Goal: Find specific page/section: Find specific page/section

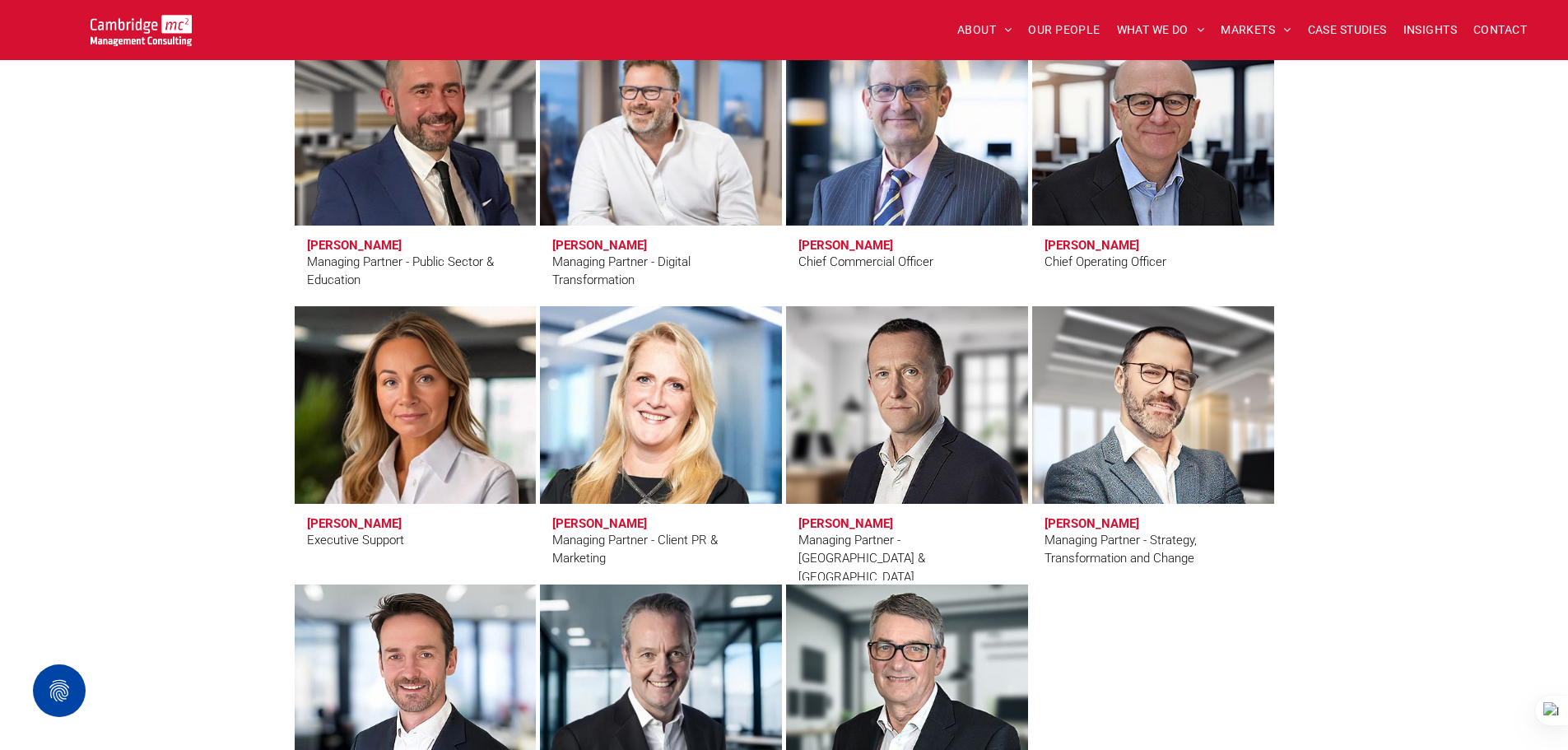
scroll to position [1400, 0]
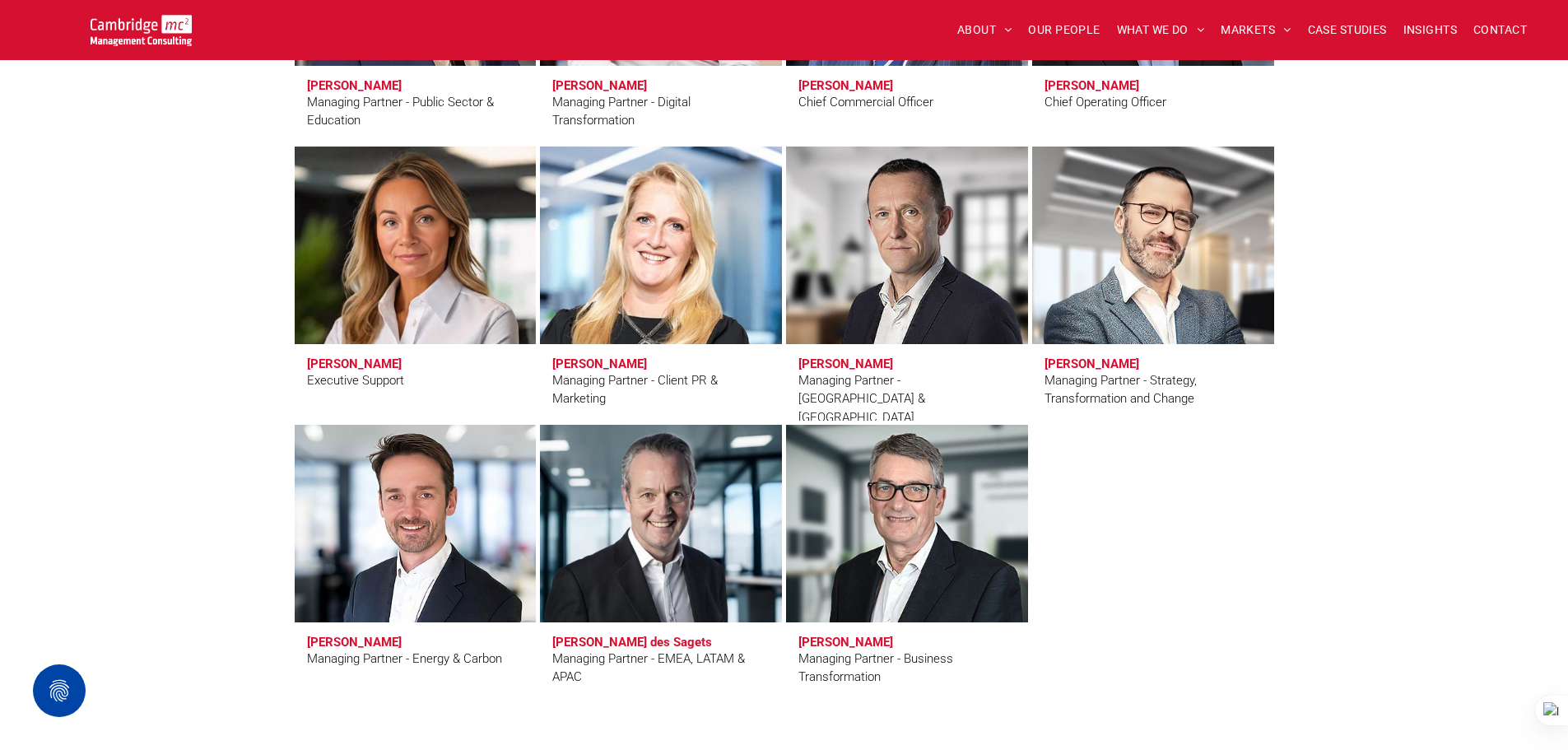
click at [1136, 305] on link at bounding box center [1152, 245] width 256 height 209
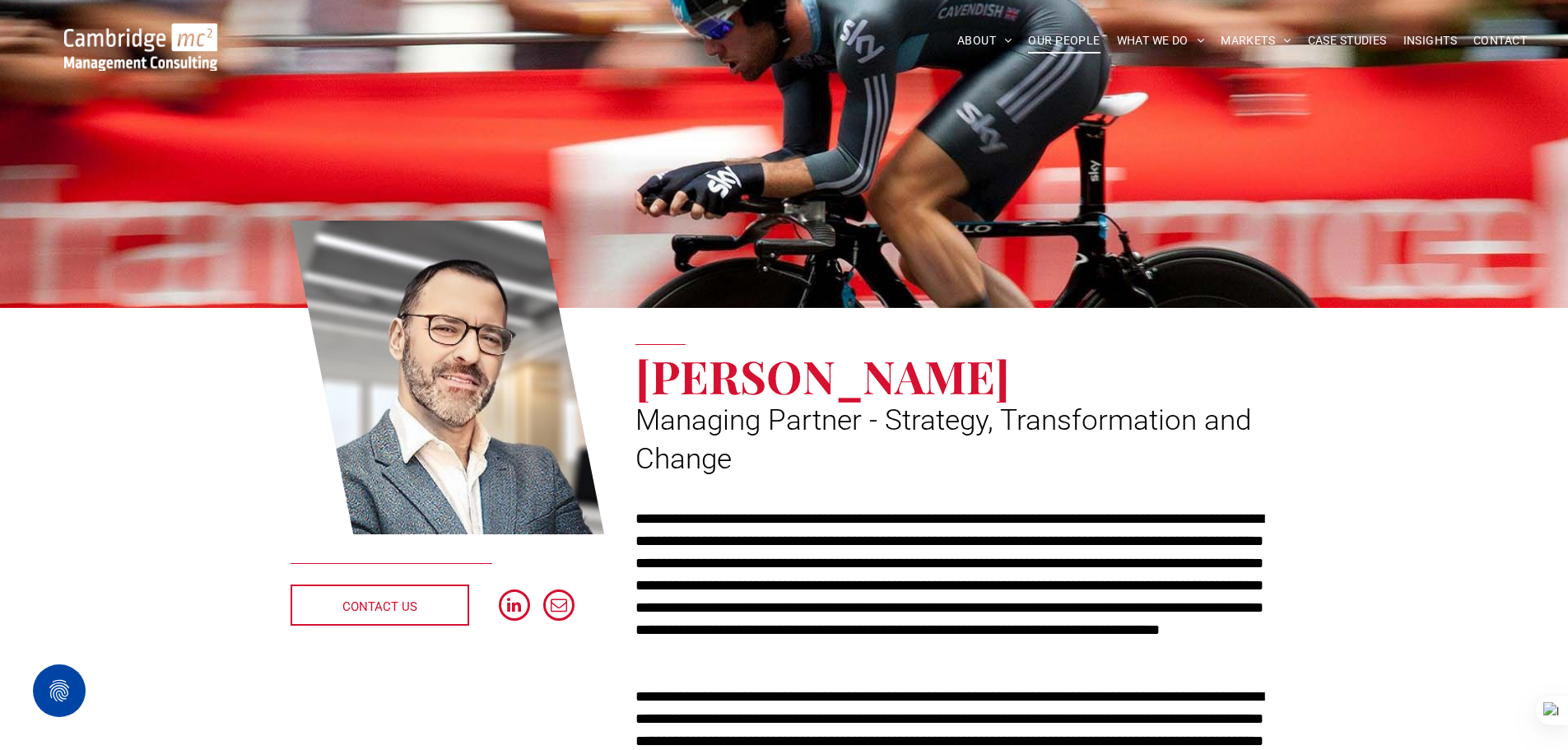
click at [1082, 42] on span "OUR PEOPLE" at bounding box center [1064, 41] width 71 height 26
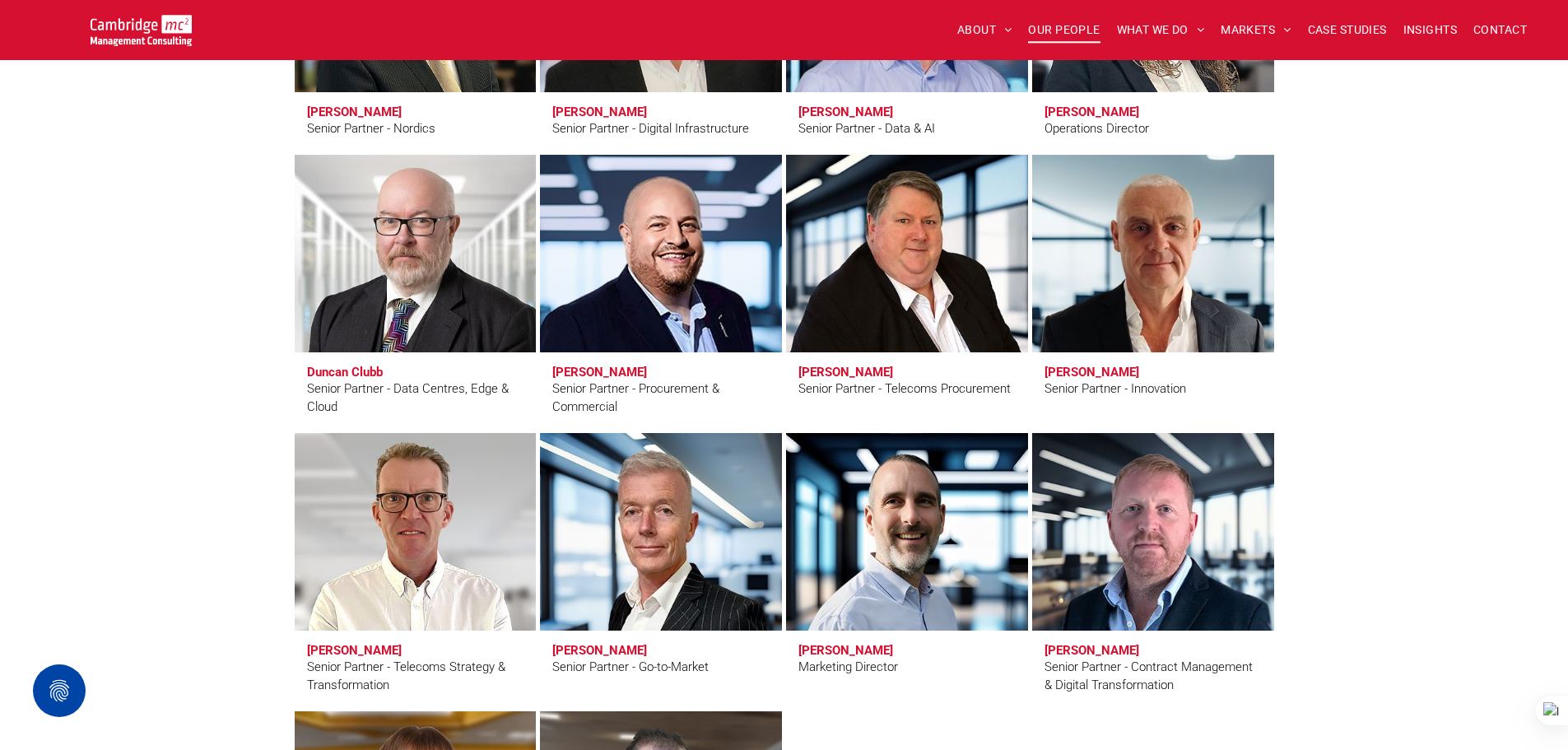
scroll to position [2388, 0]
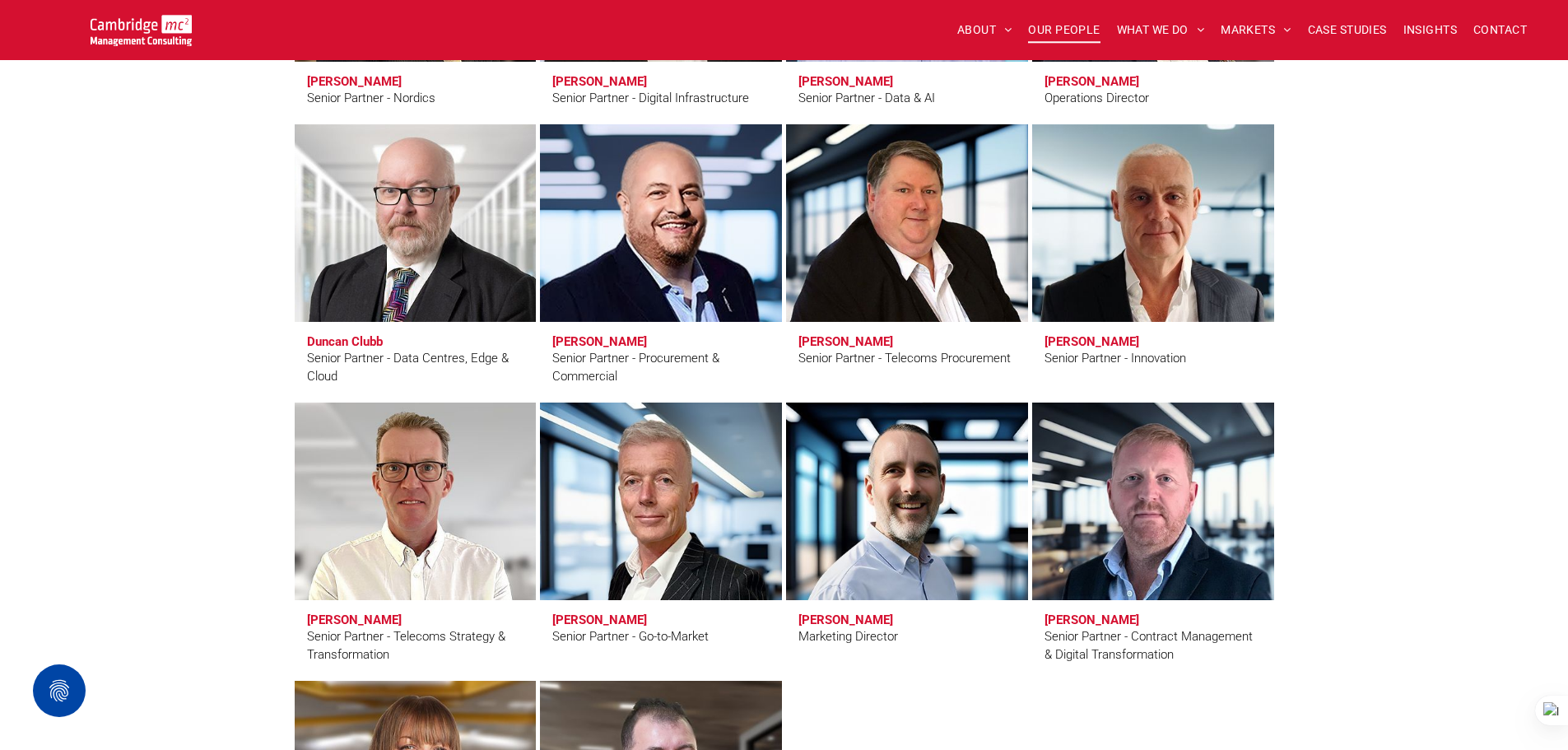
click at [686, 303] on link "Andy Everest" at bounding box center [661, 223] width 256 height 209
